Goal: Complete application form

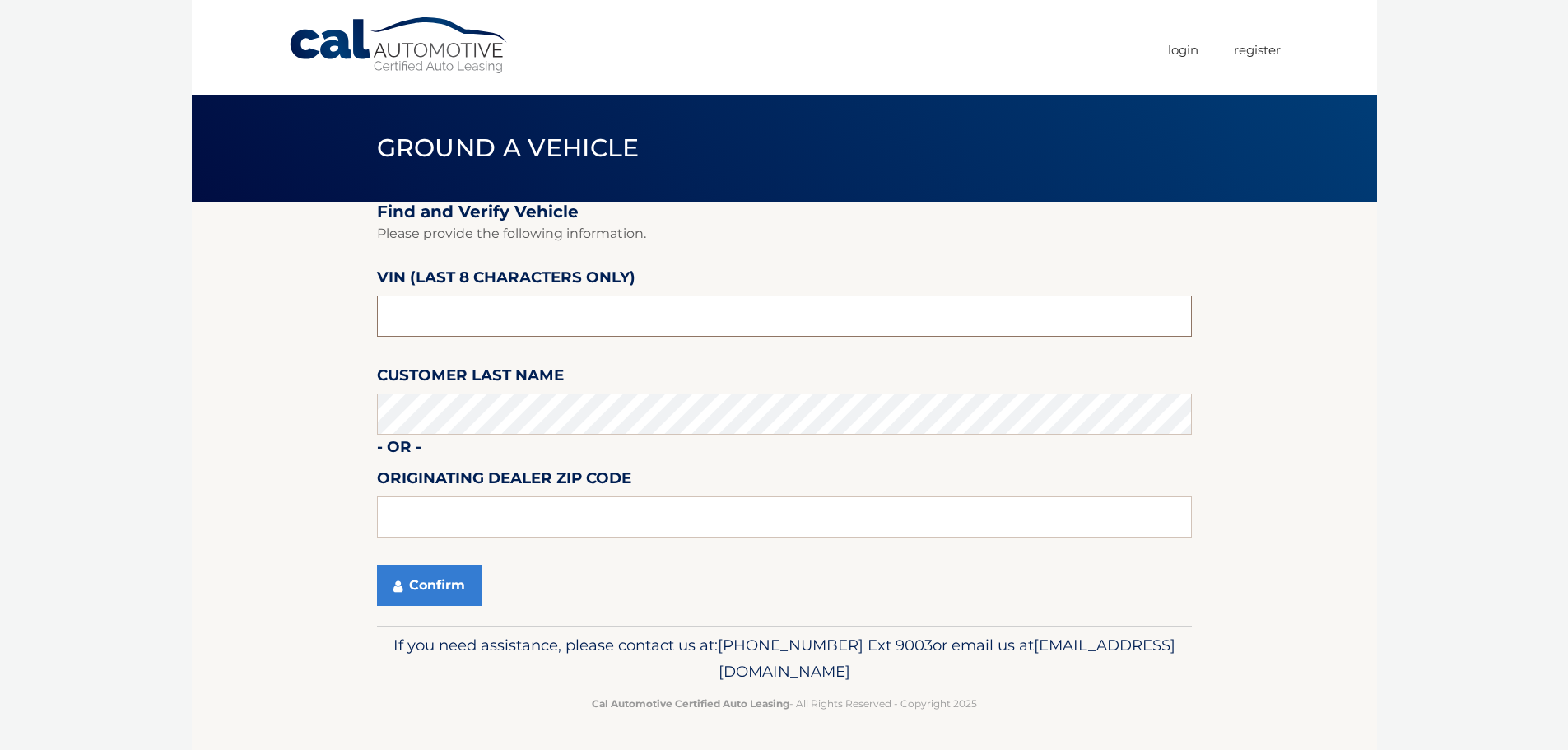
type input "s*******"
click at [433, 317] on input "s*******" at bounding box center [784, 316] width 815 height 42
type input "NS114618"
click at [442, 573] on button "Confirm" at bounding box center [430, 585] width 105 height 42
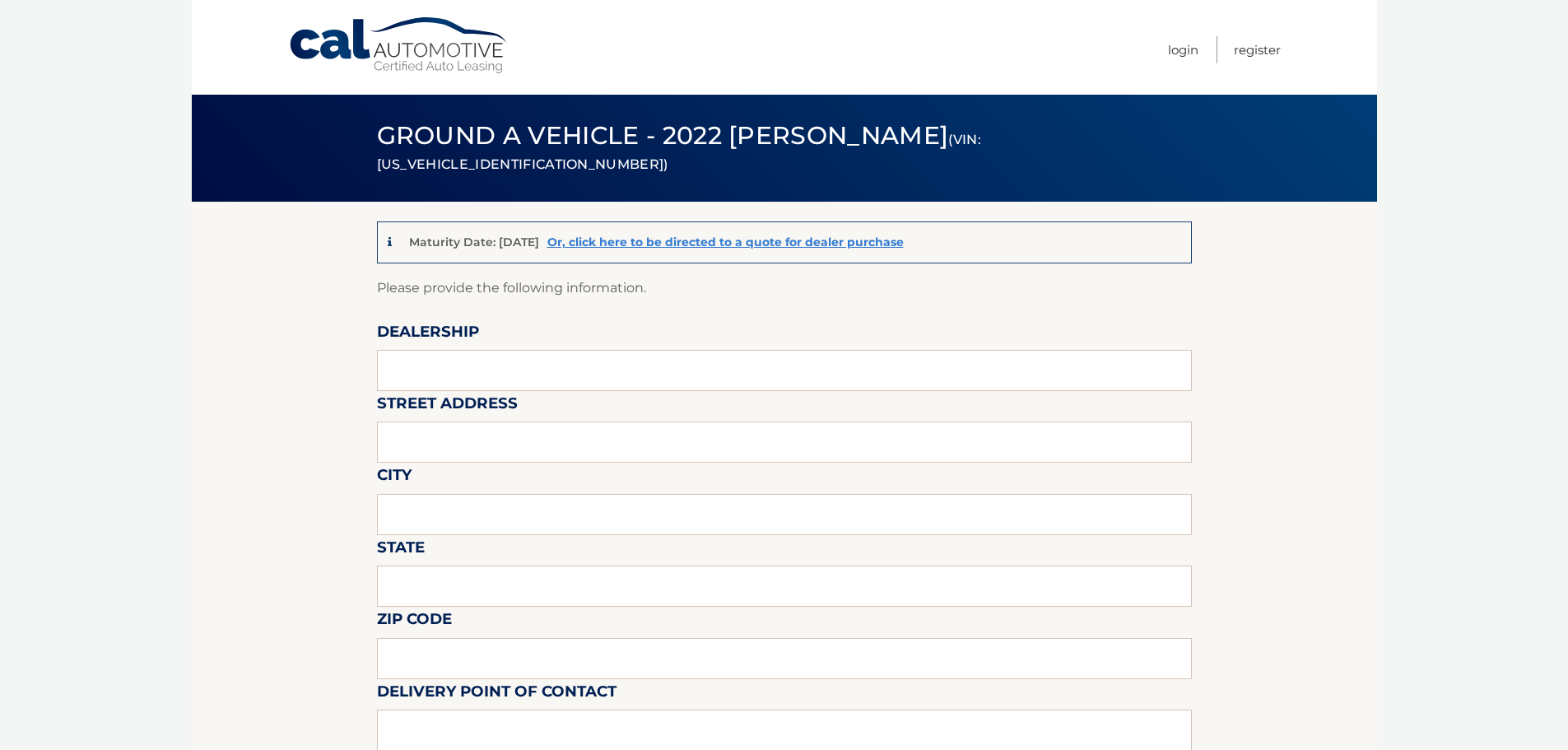
click at [433, 40] on link "Cal Automotive" at bounding box center [399, 45] width 222 height 59
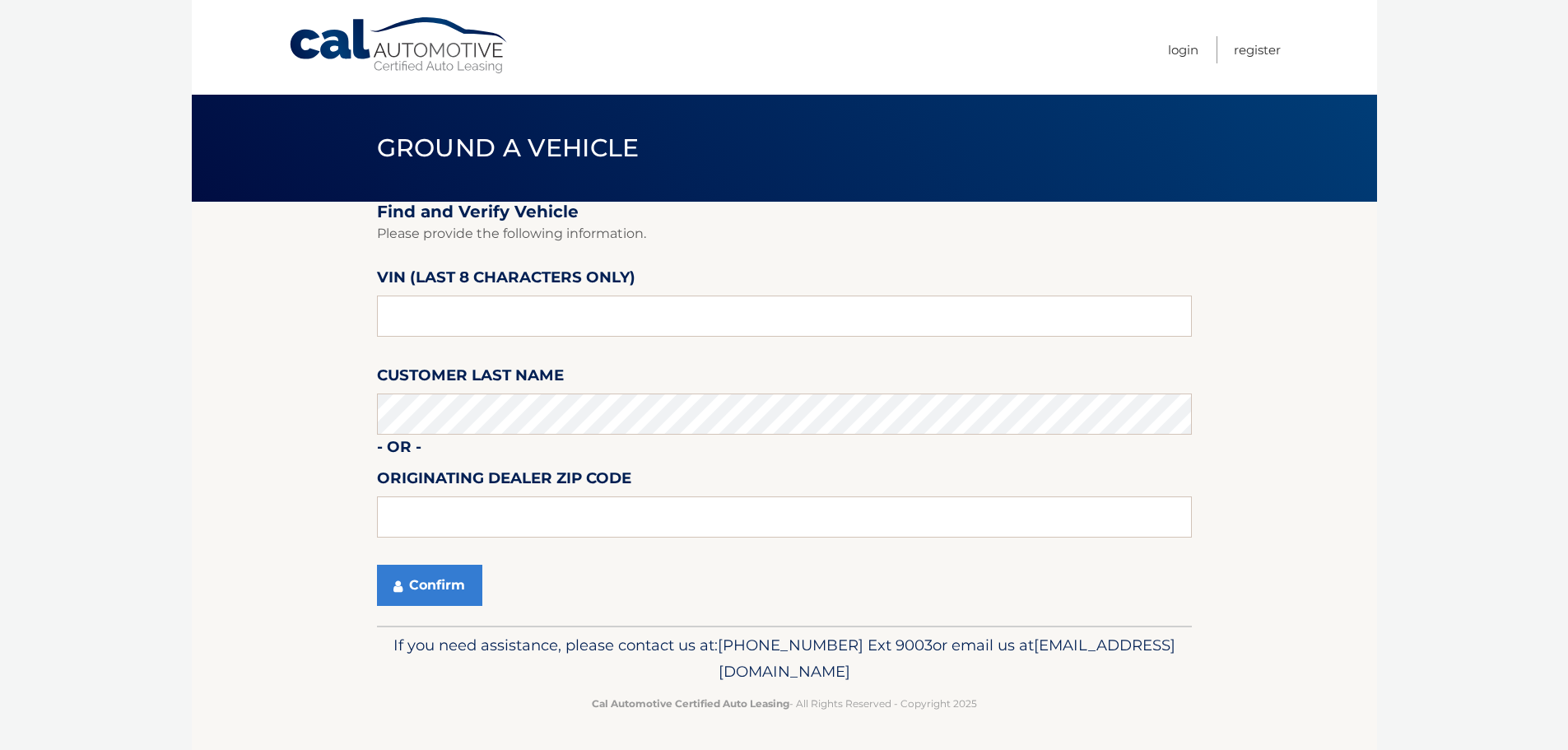
scroll to position [1, 0]
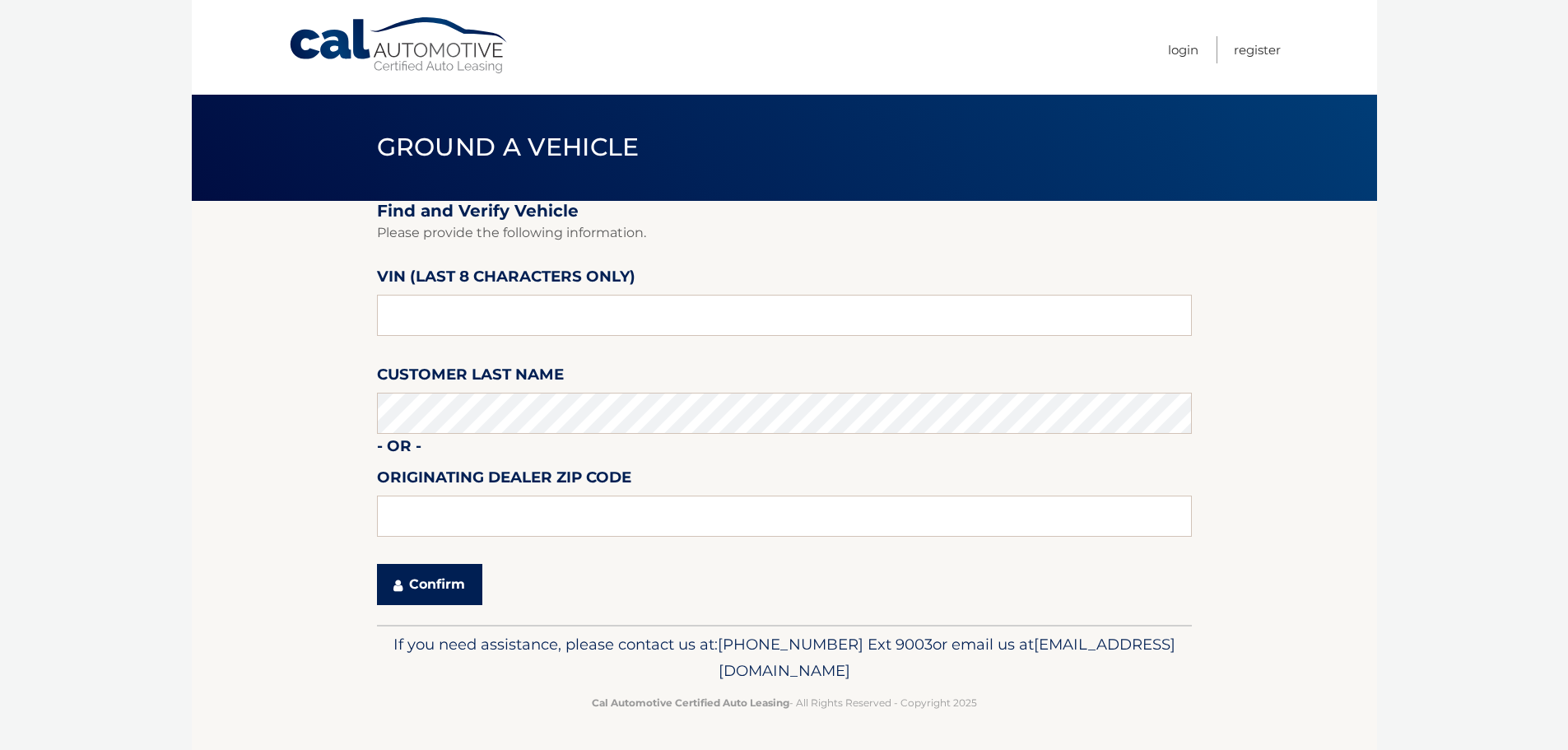
click at [422, 592] on button "Confirm" at bounding box center [430, 585] width 105 height 42
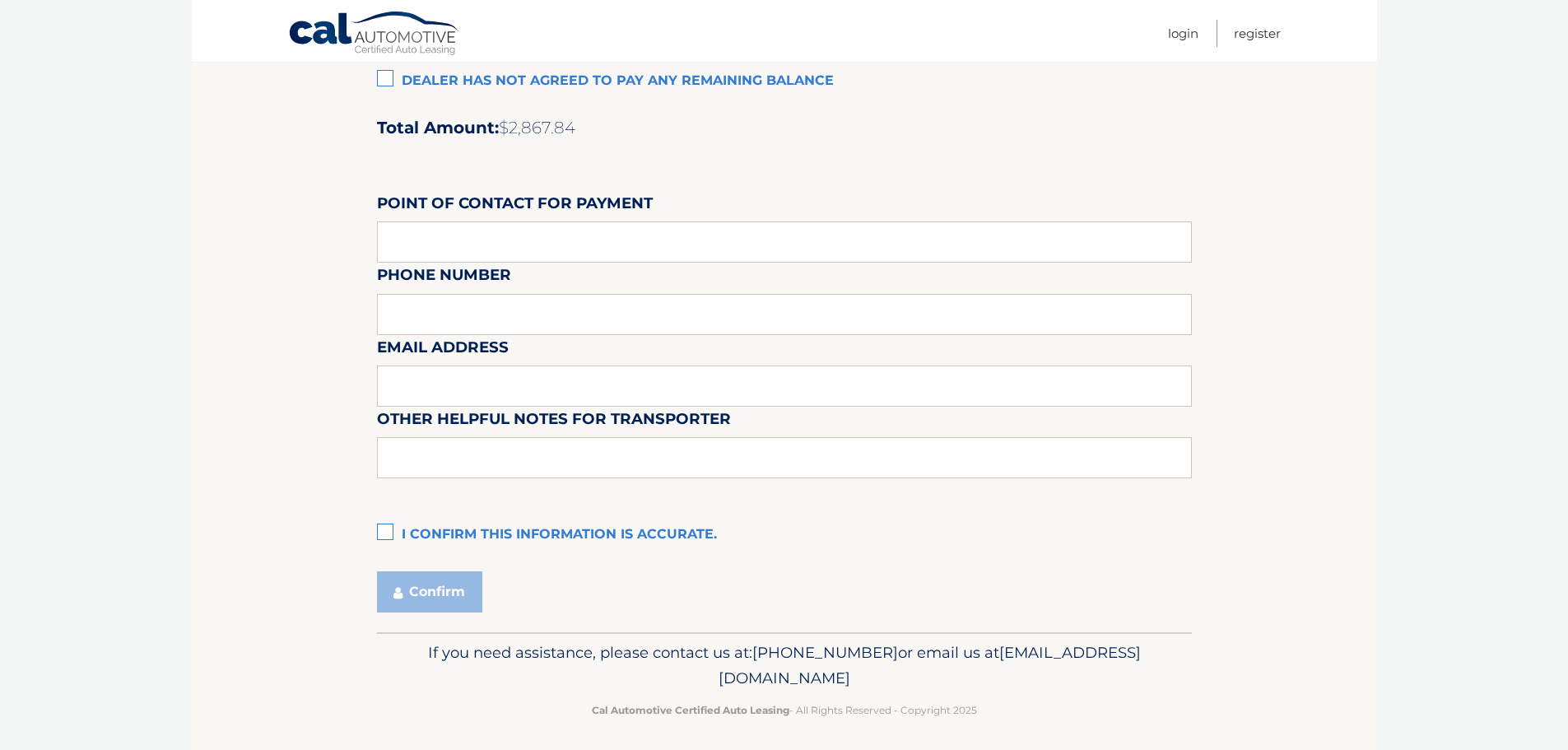
scroll to position [1381, 0]
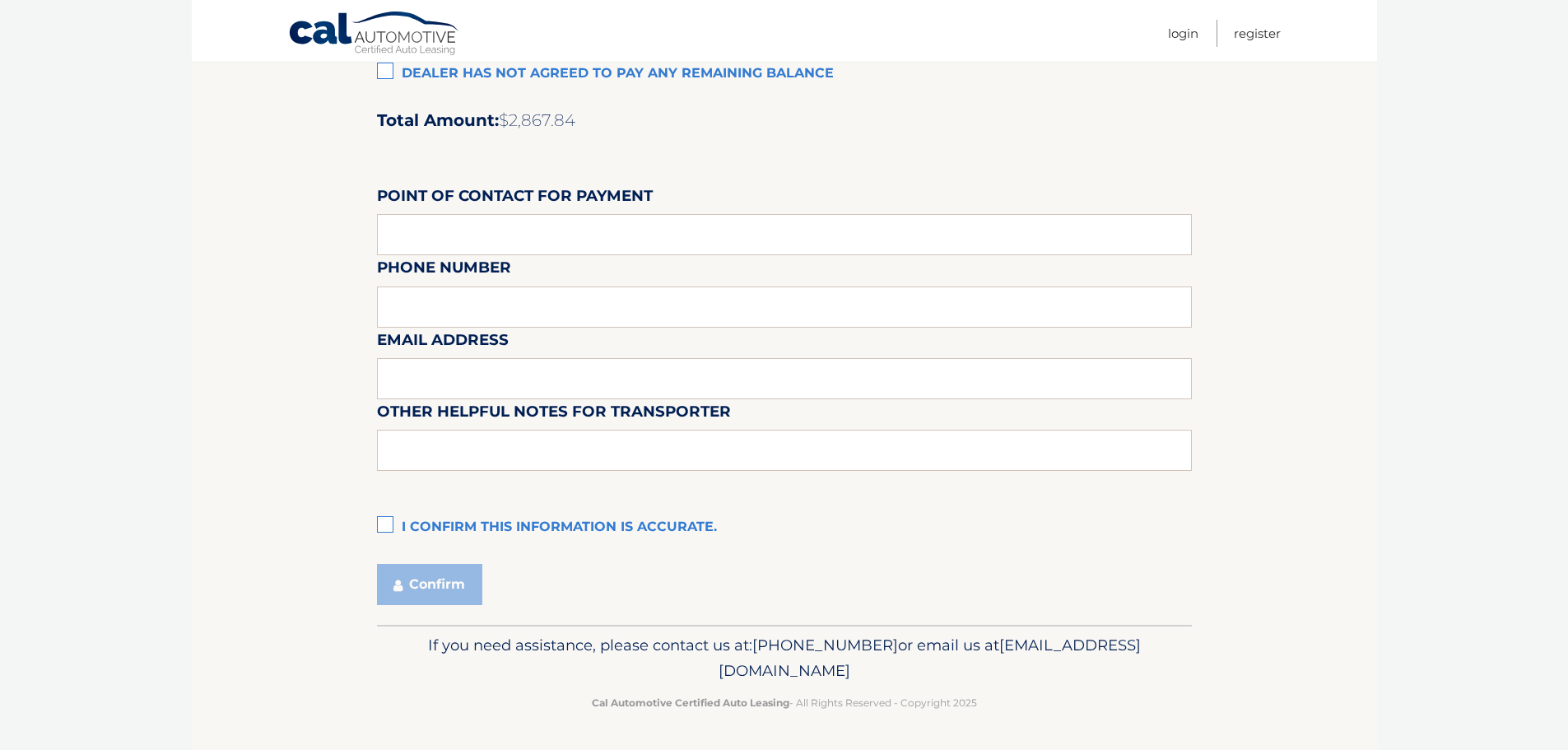
click at [394, 530] on label "I confirm this information is accurate." at bounding box center [784, 528] width 815 height 33
click at [0, 0] on input "I confirm this information is accurate." at bounding box center [0, 0] width 0 height 0
click at [438, 593] on button "Confirm" at bounding box center [430, 585] width 105 height 42
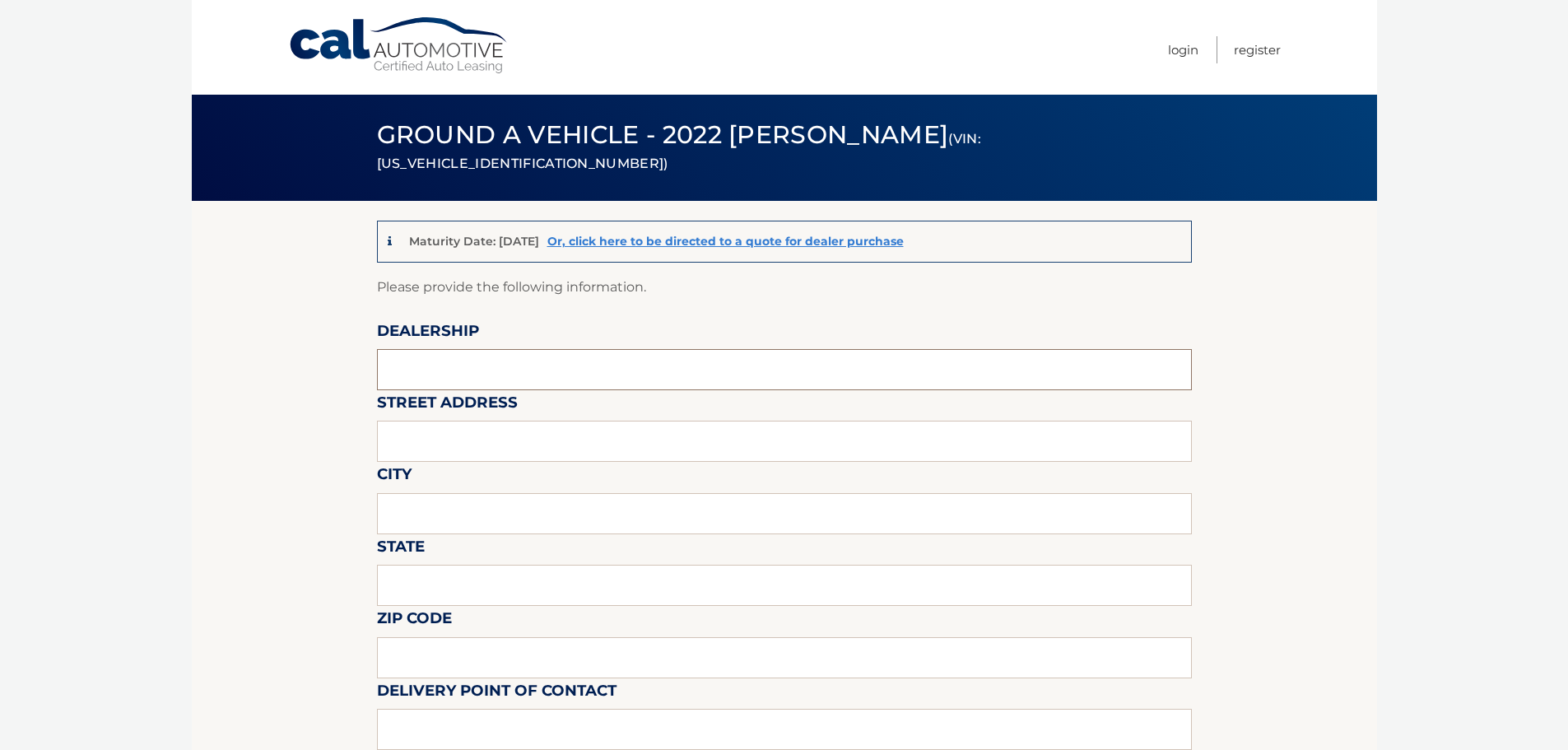
scroll to position [0, 0]
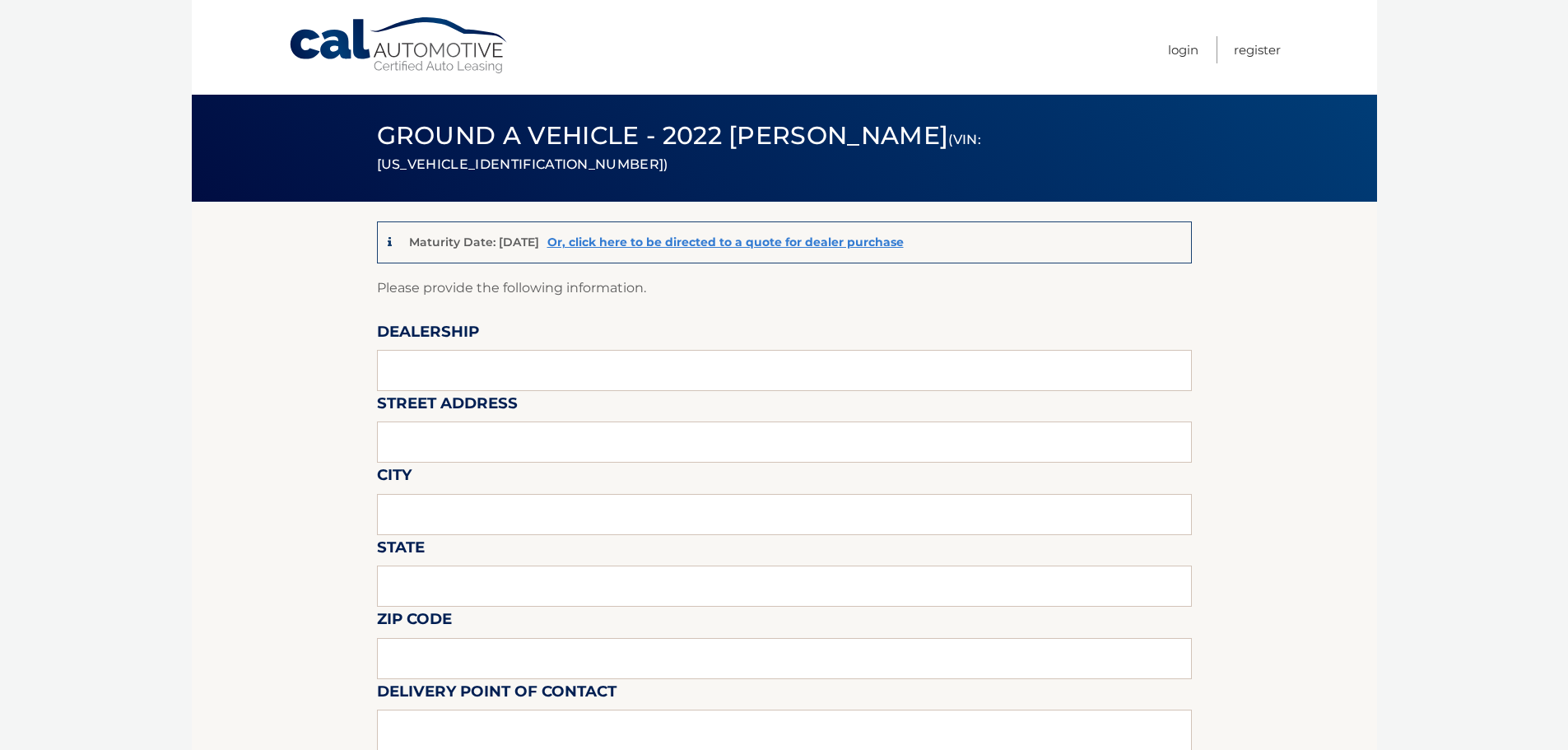
click at [457, 50] on link "Cal Automotive" at bounding box center [399, 45] width 222 height 59
